Goal: Check status: Check status

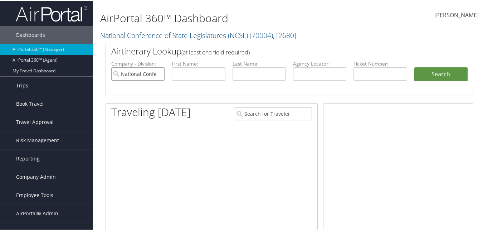
click at [158, 73] on input "National Conference of State Legislatures (NCSL)" at bounding box center [137, 73] width 53 height 13
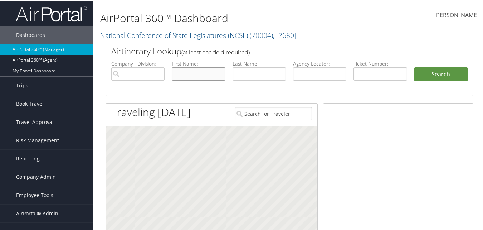
click at [179, 71] on input "text" at bounding box center [198, 73] width 53 height 13
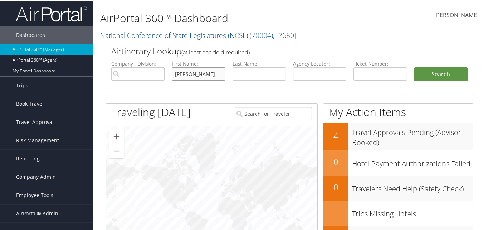
type input "[PERSON_NAME]"
click at [414, 67] on button "Search" at bounding box center [440, 74] width 53 height 14
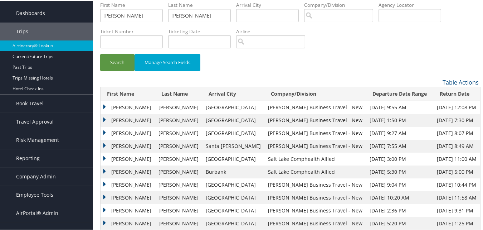
scroll to position [34, 0]
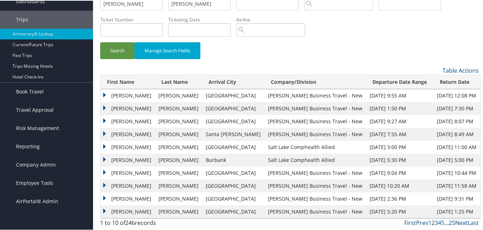
click at [460, 222] on link "Next" at bounding box center [461, 222] width 13 height 8
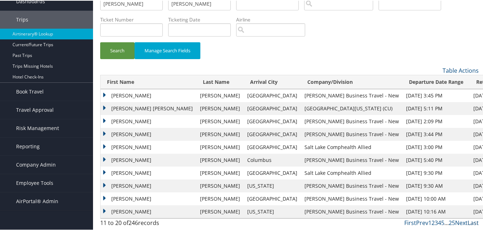
click at [468, 221] on link "Last" at bounding box center [473, 222] width 11 height 8
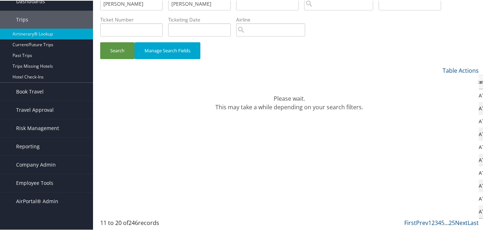
scroll to position [14, 0]
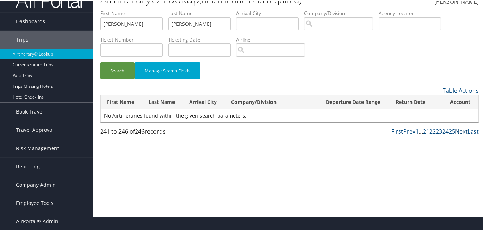
click at [455, 131] on link "Next" at bounding box center [461, 131] width 13 height 8
click at [449, 131] on link "25" at bounding box center [452, 131] width 6 height 8
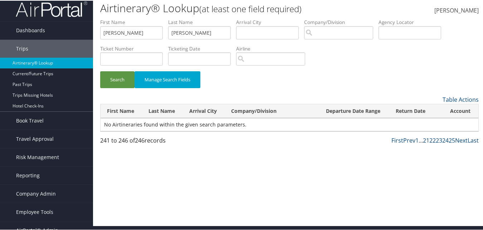
scroll to position [0, 0]
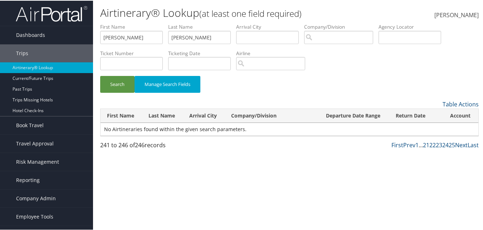
click at [106, 145] on div "241 to 246 of 246 records" at bounding box center [143, 146] width 87 height 12
click at [450, 146] on link "25" at bounding box center [452, 144] width 6 height 8
click at [458, 145] on link "Next" at bounding box center [461, 144] width 13 height 8
click at [403, 145] on link "Prev" at bounding box center [409, 144] width 12 height 8
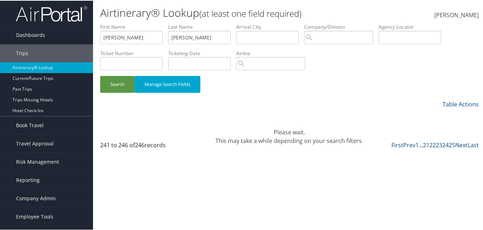
click at [450, 145] on link "25" at bounding box center [452, 144] width 6 height 8
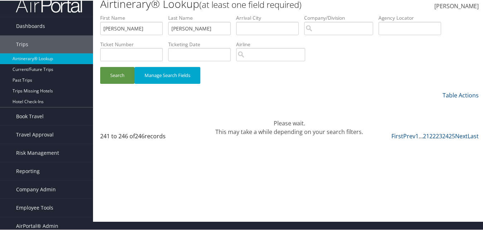
scroll to position [14, 0]
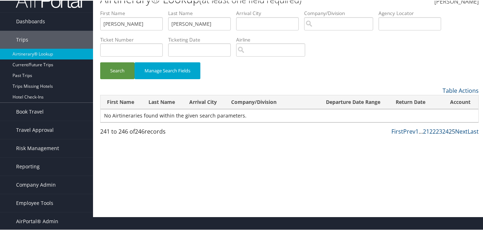
click at [450, 131] on link "25" at bounding box center [452, 131] width 6 height 8
click at [455, 132] on link "Next" at bounding box center [461, 131] width 13 height 8
click at [452, 129] on link "25" at bounding box center [452, 131] width 6 height 8
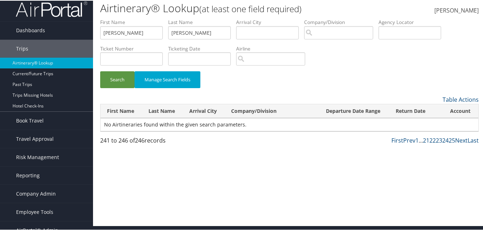
scroll to position [0, 0]
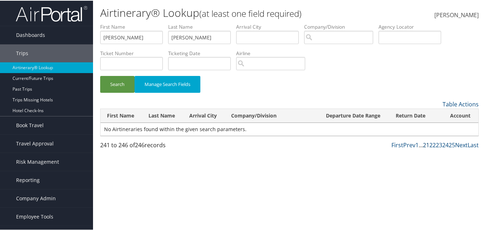
click at [423, 145] on link "21" at bounding box center [426, 144] width 6 height 8
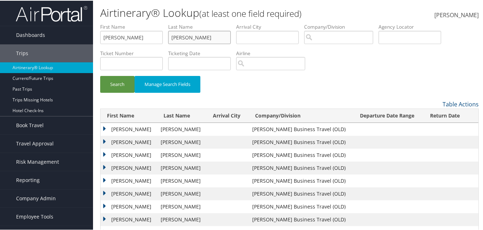
click at [100, 75] on button "Search" at bounding box center [117, 83] width 34 height 17
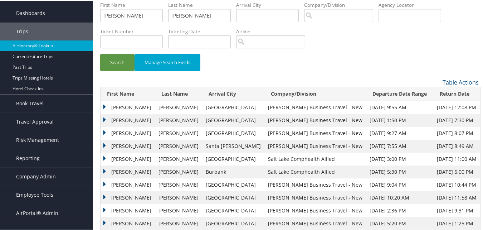
scroll to position [34, 0]
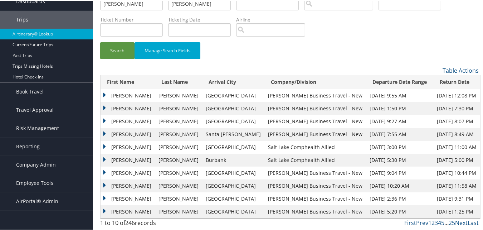
click at [103, 119] on td "[PERSON_NAME]" at bounding box center [128, 120] width 54 height 13
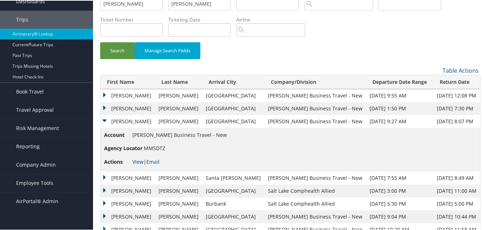
click at [140, 161] on link "View" at bounding box center [137, 160] width 11 height 7
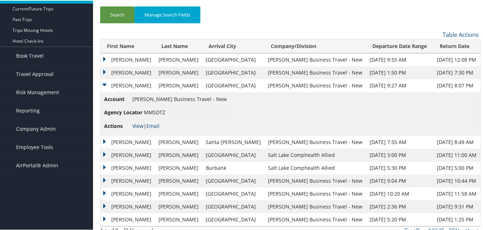
scroll to position [77, 0]
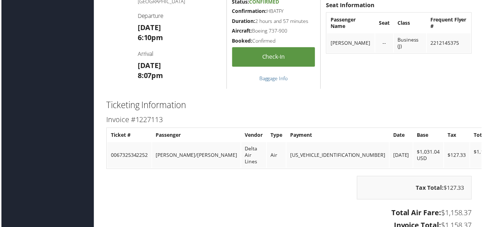
scroll to position [1109, 0]
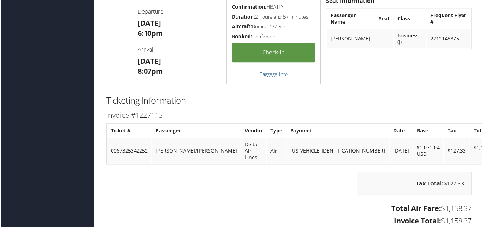
click at [309, 146] on td "TPXXXXXXXXXXX0026" at bounding box center [338, 152] width 103 height 26
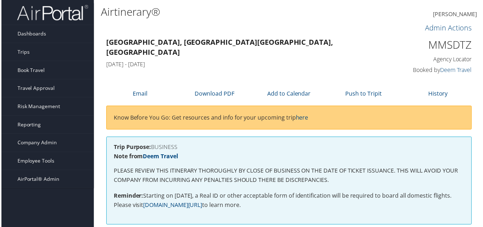
scroll to position [0, 0]
